Goal: Check status: Check status

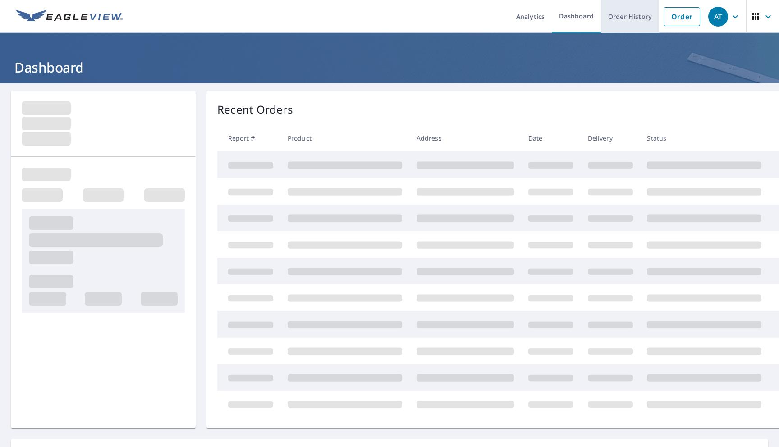
click at [637, 20] on link "Order History" at bounding box center [630, 16] width 58 height 33
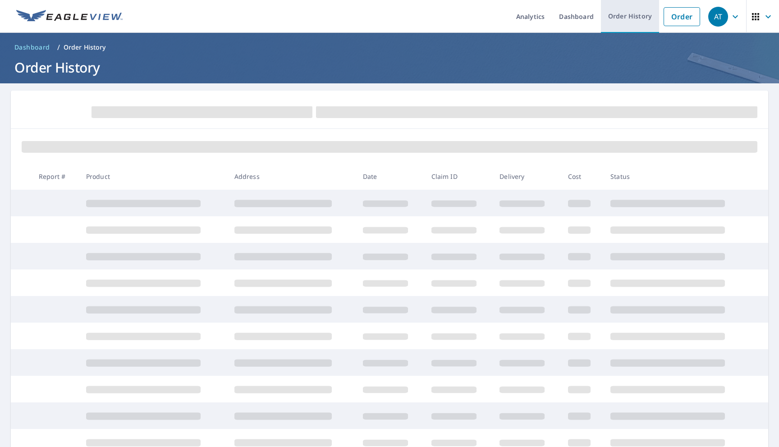
click at [630, 22] on link "Order History" at bounding box center [630, 16] width 58 height 33
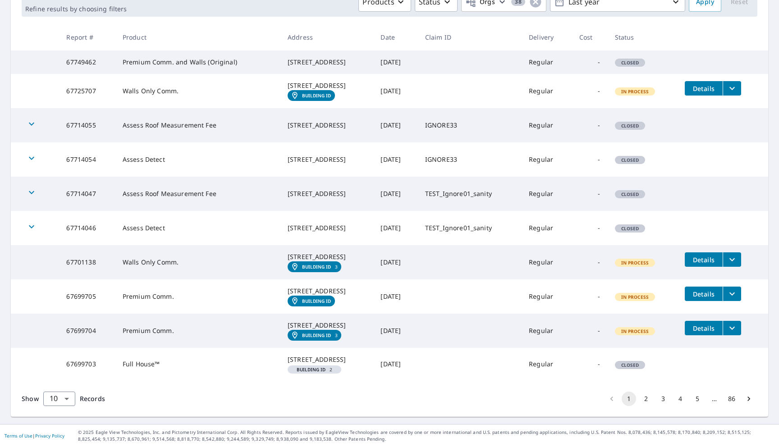
scroll to position [203, 0]
click at [59, 404] on body "AT AT Analytics Dashboard Order History Order AT Dashboard / Order History Orde…" at bounding box center [389, 223] width 779 height 447
click at [55, 426] on li "100" at bounding box center [59, 428] width 32 height 16
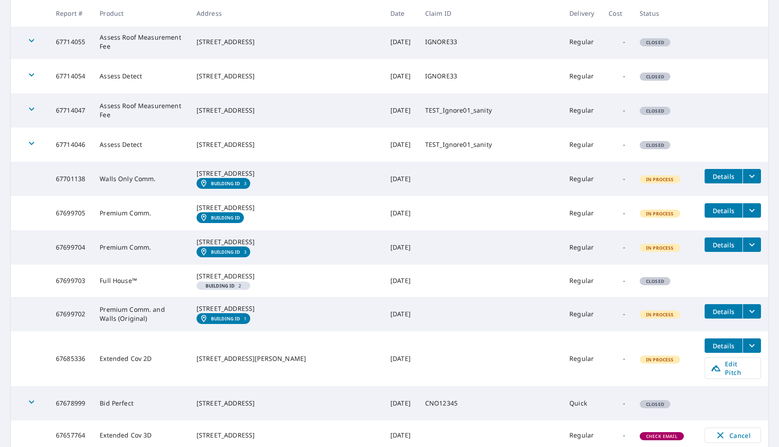
scroll to position [237, 0]
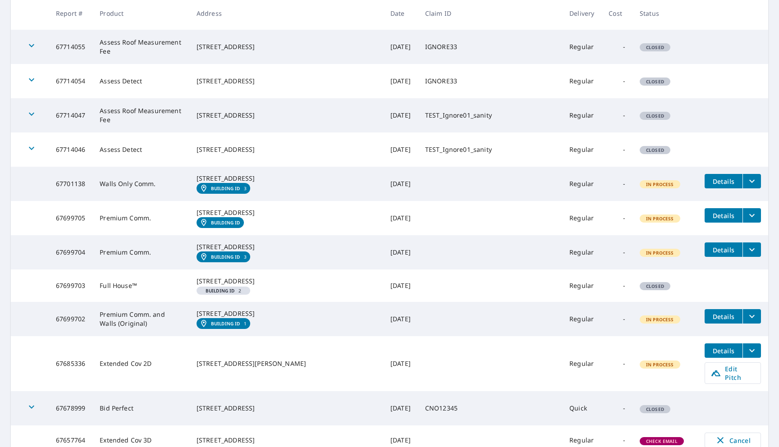
click at [29, 119] on icon "button" at bounding box center [31, 114] width 11 height 11
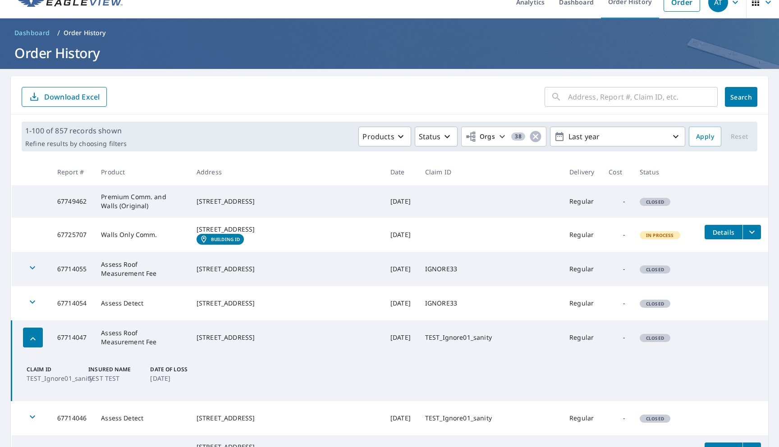
scroll to position [0, 0]
